Goal: Navigation & Orientation: Find specific page/section

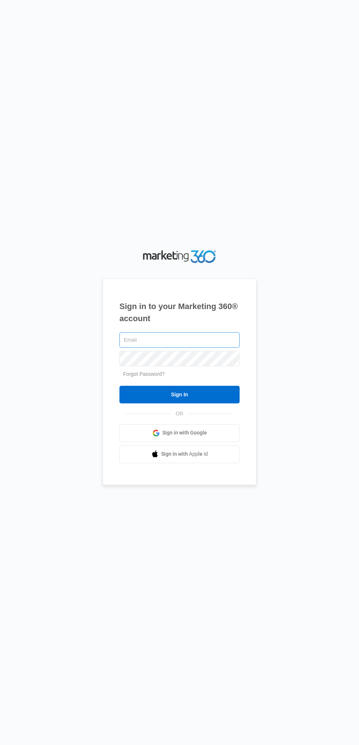
click at [150, 348] on input "text" at bounding box center [180, 339] width 120 height 15
type input "[EMAIL_ADDRESS][DOMAIN_NAME]"
click at [120, 386] on input "Sign In" at bounding box center [180, 395] width 120 height 18
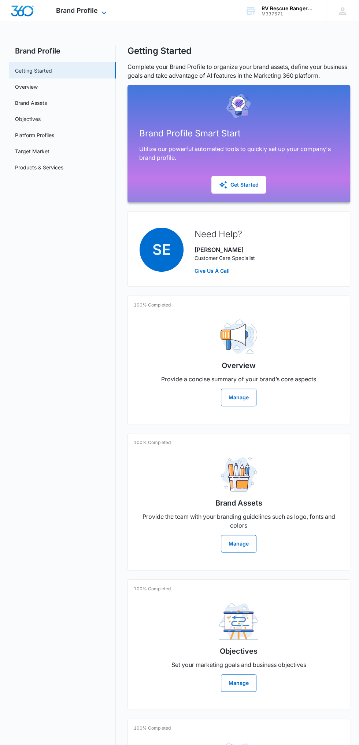
click at [102, 9] on icon at bounding box center [104, 12] width 9 height 9
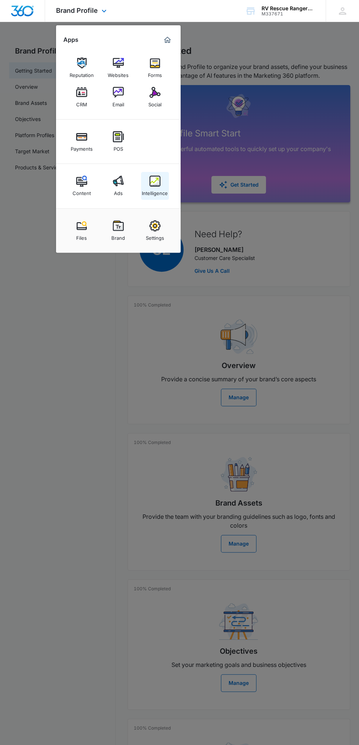
click at [161, 184] on link "Intelligence" at bounding box center [155, 186] width 28 height 28
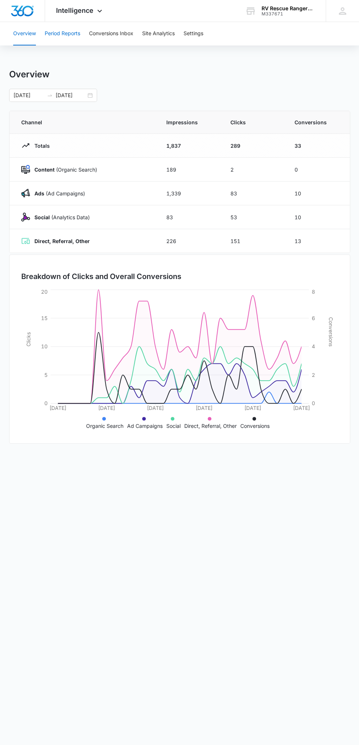
click at [80, 23] on button "Period Reports" at bounding box center [63, 33] width 36 height 23
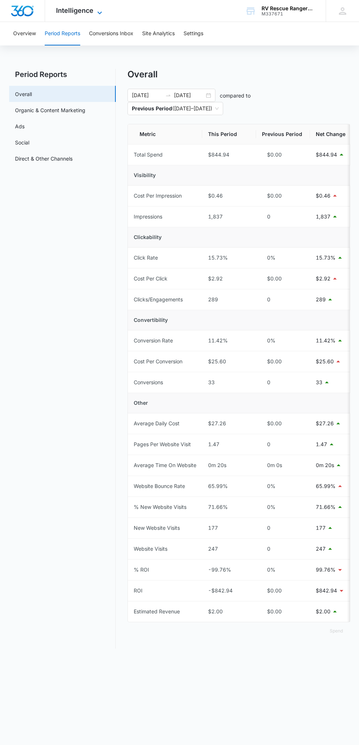
click at [83, 9] on span "Intelligence" at bounding box center [74, 11] width 37 height 8
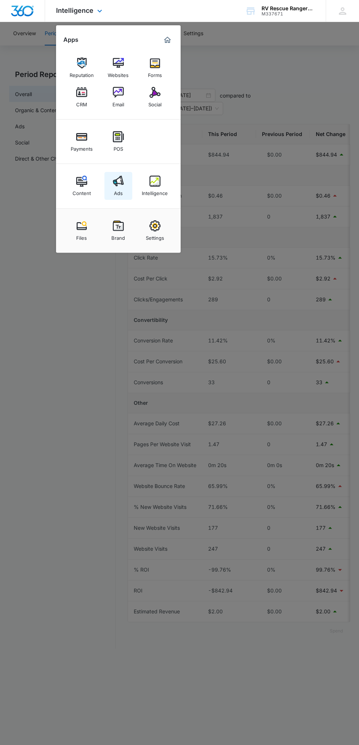
click at [117, 187] on div "Ads" at bounding box center [118, 192] width 9 height 10
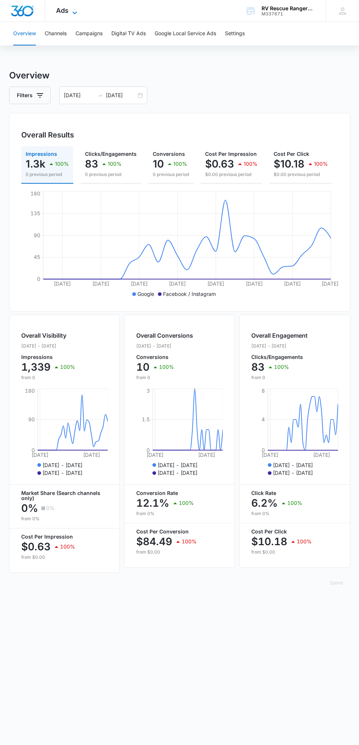
click at [74, 11] on icon at bounding box center [74, 12] width 9 height 9
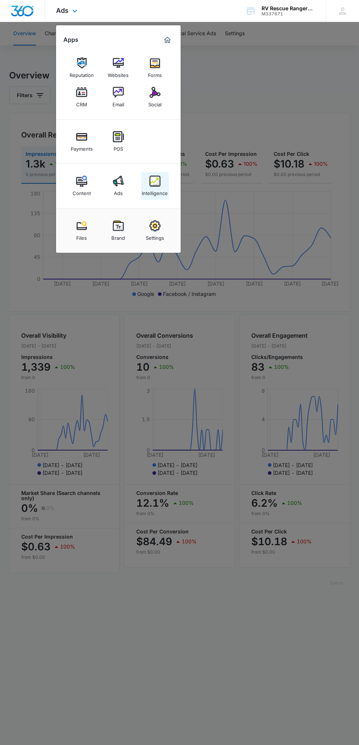
click at [160, 187] on div "Intelligence" at bounding box center [155, 192] width 26 height 10
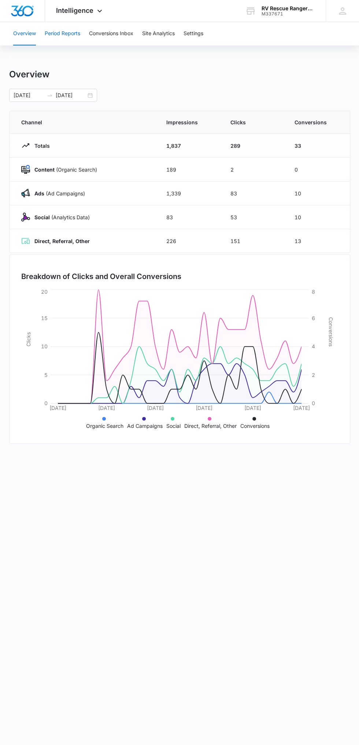
click at [75, 33] on button "Period Reports" at bounding box center [63, 33] width 36 height 23
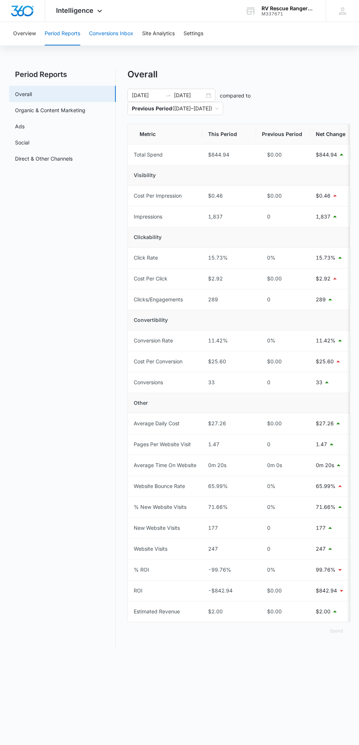
click at [117, 33] on button "Conversions Inbox" at bounding box center [111, 33] width 44 height 23
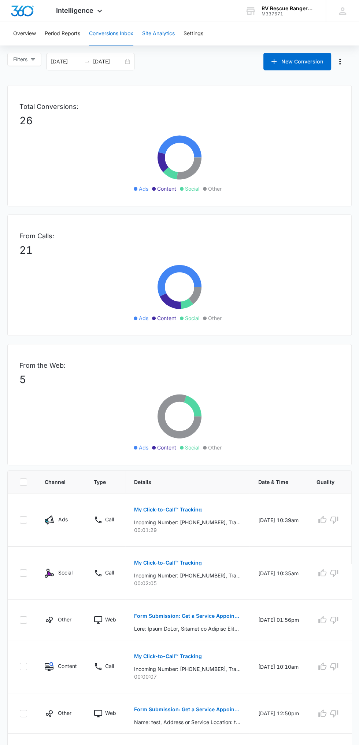
click at [164, 33] on button "Site Analytics" at bounding box center [158, 33] width 33 height 23
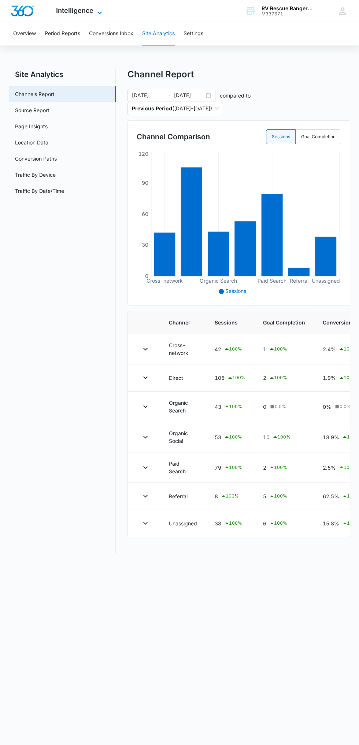
click at [99, 11] on icon at bounding box center [99, 12] width 9 height 9
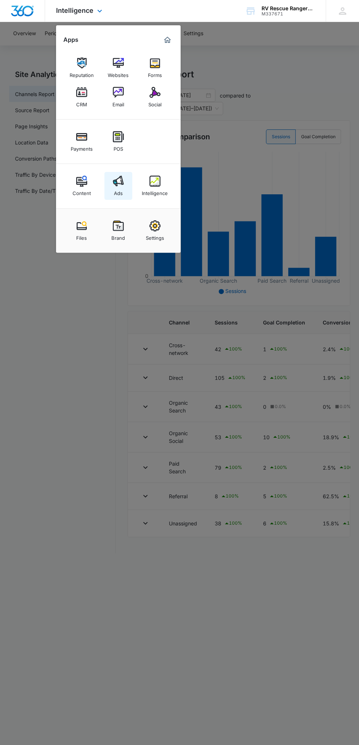
click at [118, 180] on img at bounding box center [118, 181] width 11 height 11
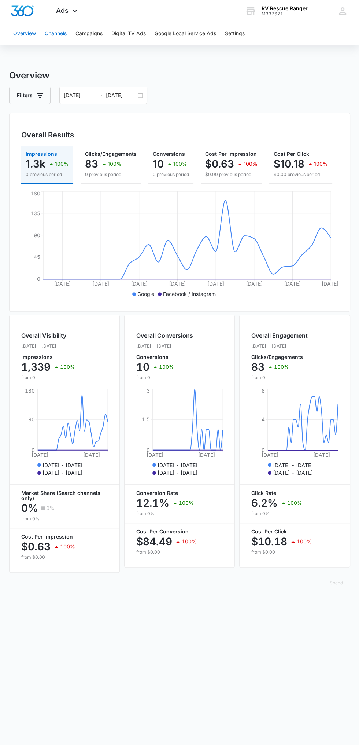
click at [61, 33] on button "Channels" at bounding box center [56, 33] width 22 height 23
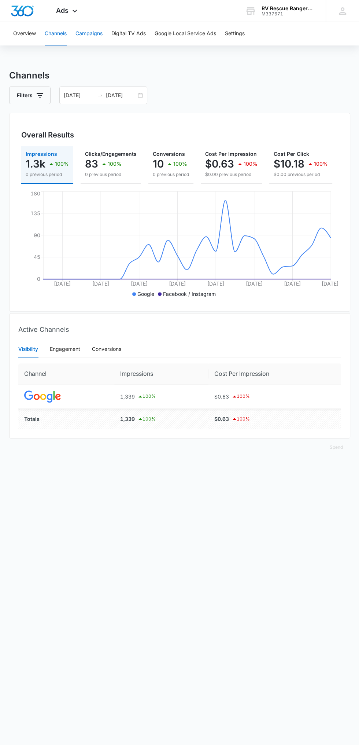
click at [96, 34] on button "Campaigns" at bounding box center [89, 33] width 27 height 23
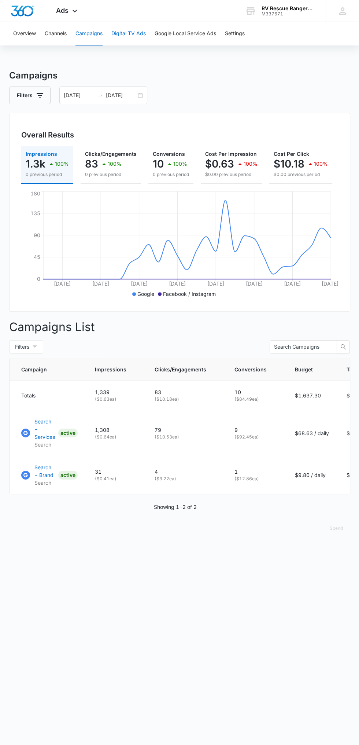
click at [132, 33] on button "Digital TV Ads" at bounding box center [128, 33] width 34 height 23
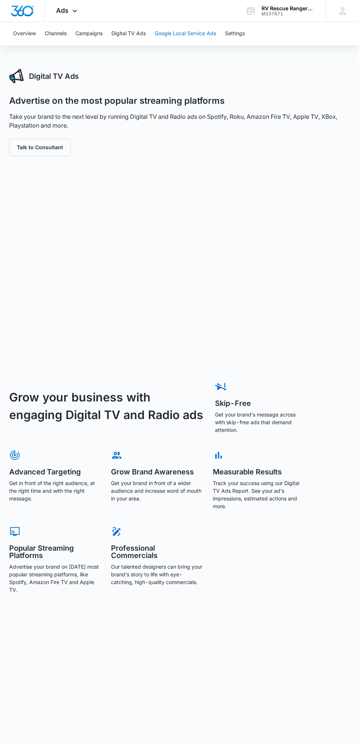
click at [186, 33] on button "Google Local Service Ads" at bounding box center [186, 33] width 62 height 23
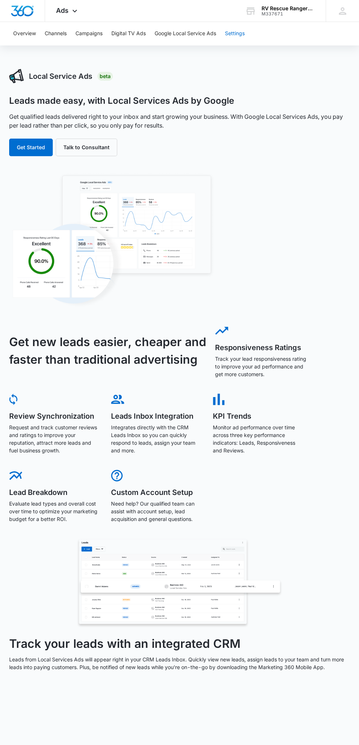
click at [243, 32] on button "Settings" at bounding box center [235, 33] width 20 height 23
